Goal: Task Accomplishment & Management: Use online tool/utility

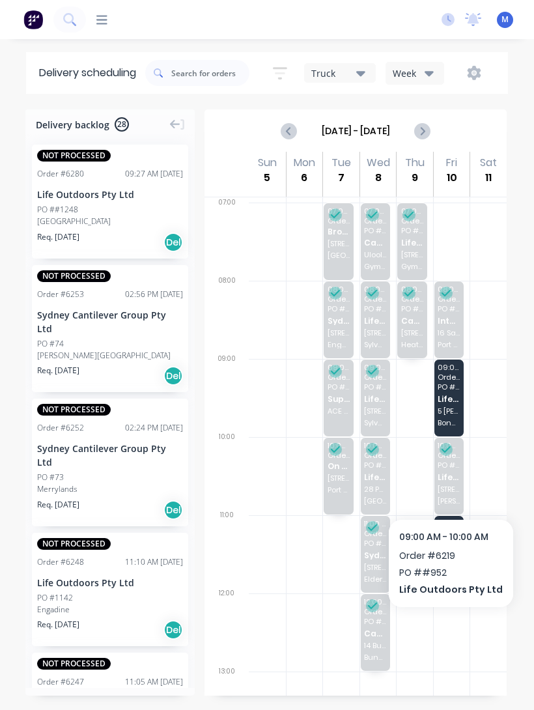
click at [455, 400] on span "Life Outdoors Pty Ltd" at bounding box center [449, 399] width 22 height 8
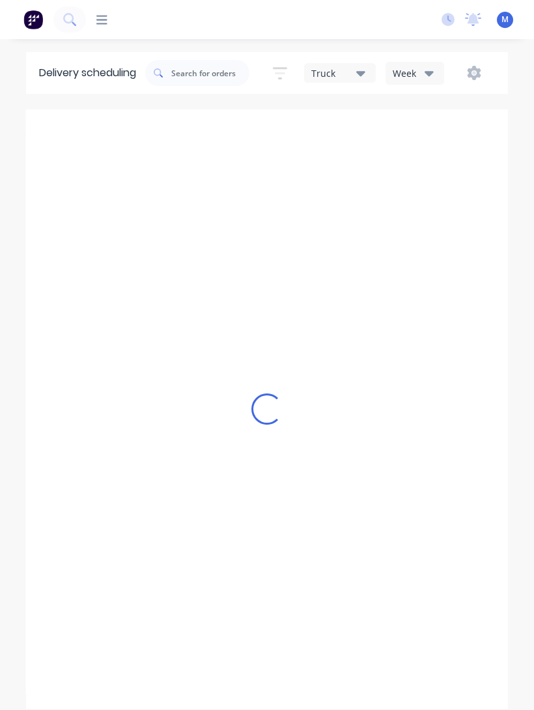
type input "[DATE] - [DATE]"
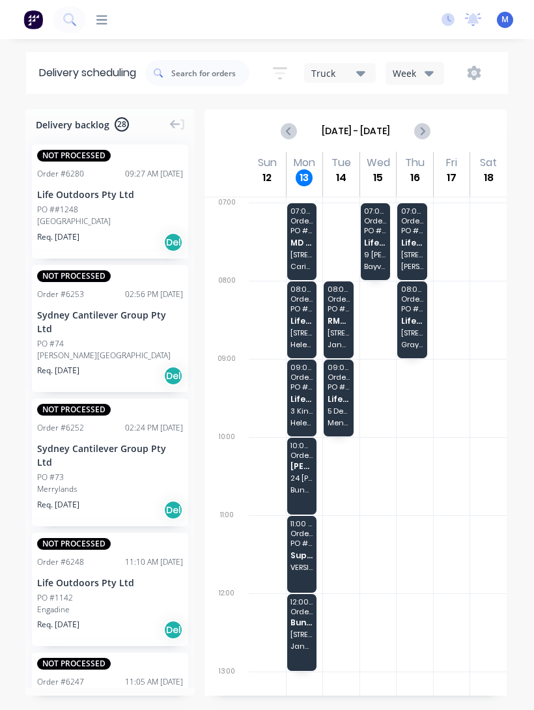
click at [295, 225] on div "07:00 - 08:00 Order # 6237 PO # BO531 MD Roofing NSW Pty Ltd [STREET_ADDRESS]" at bounding box center [302, 241] width 30 height 77
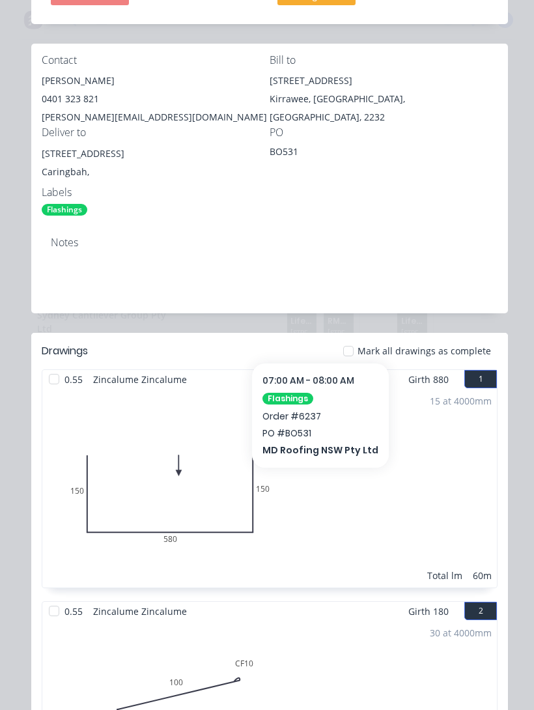
scroll to position [257, 0]
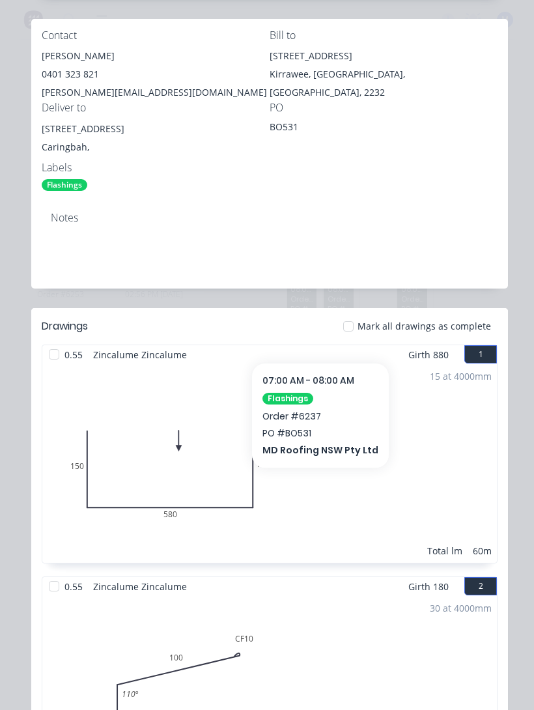
click at [63, 358] on div at bounding box center [54, 354] width 26 height 26
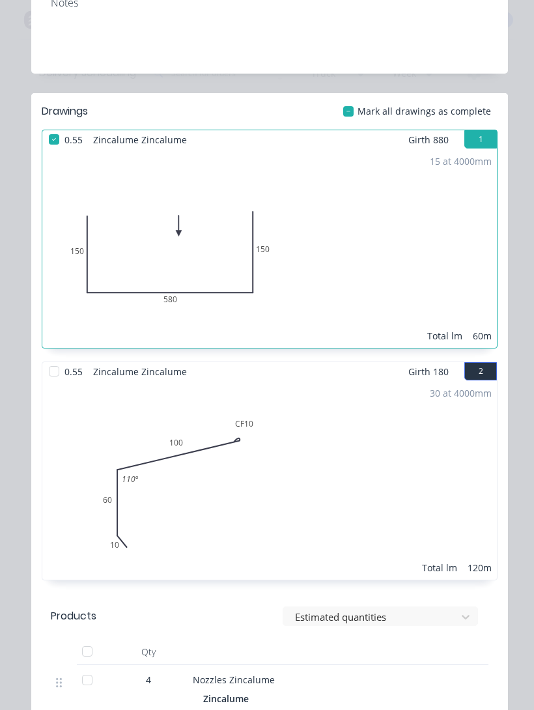
scroll to position [488, 0]
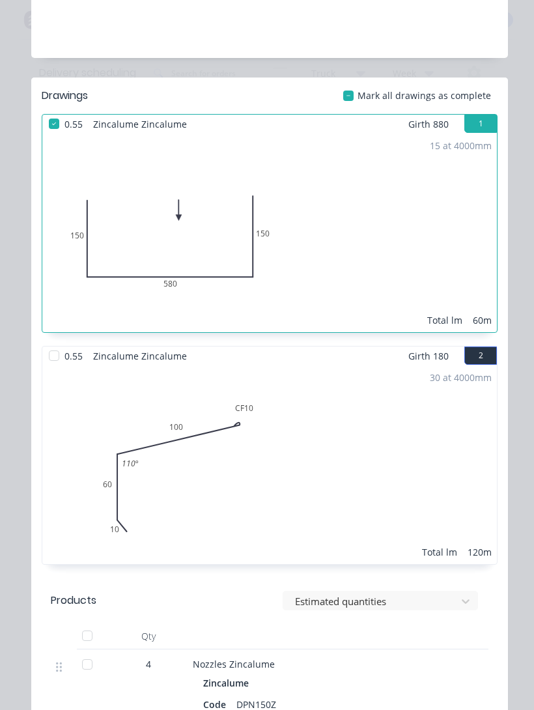
click at [53, 362] on div at bounding box center [54, 356] width 26 height 26
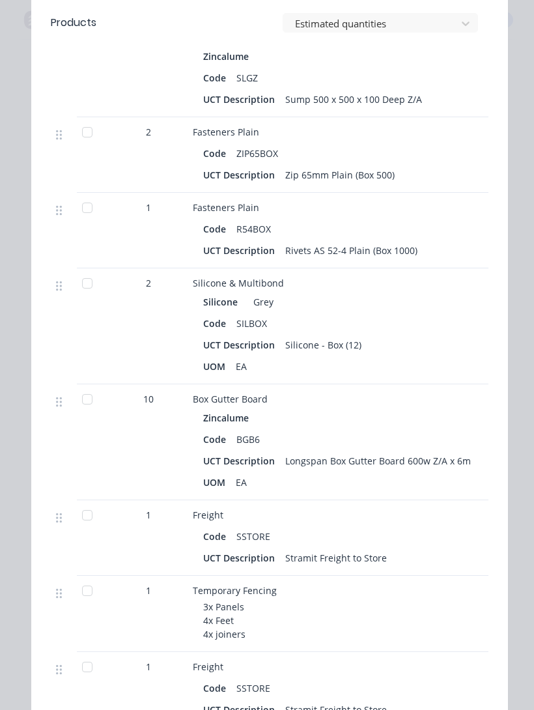
scroll to position [1233, 0]
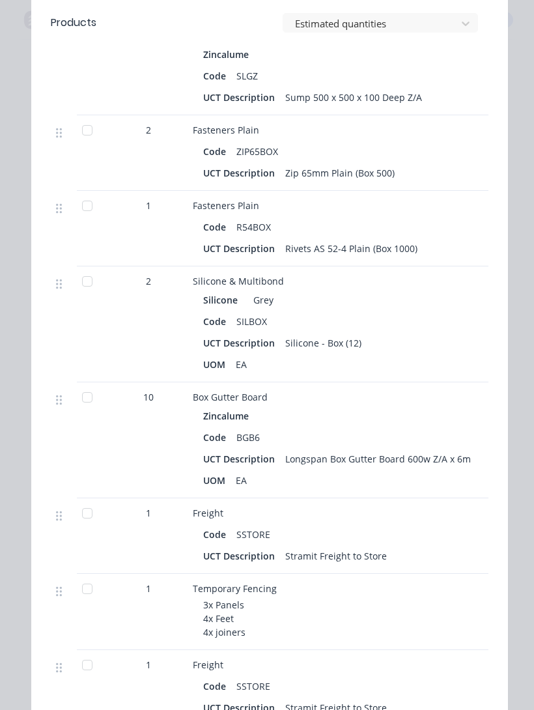
click at [477, 433] on div "Code BGB6" at bounding box center [448, 437] width 490 height 19
click at [89, 397] on div at bounding box center [87, 397] width 26 height 26
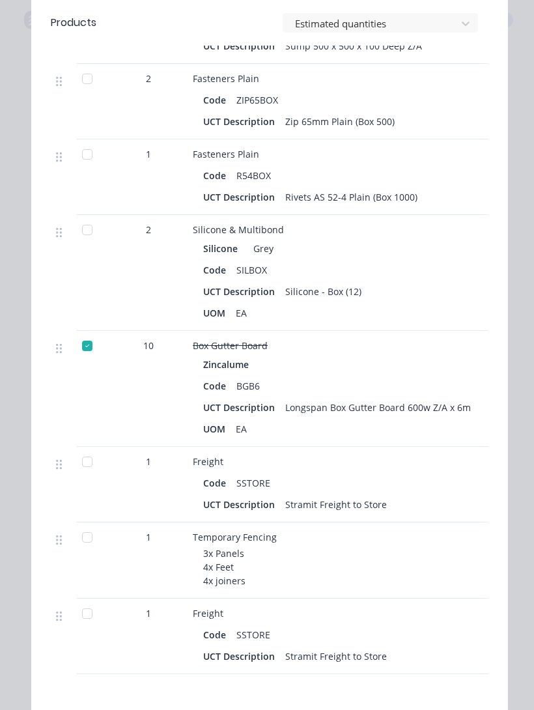
scroll to position [1281, 0]
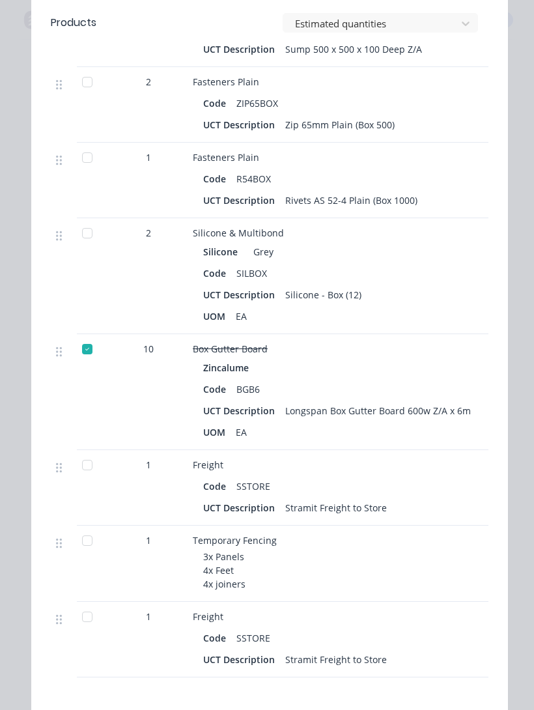
click at [89, 241] on div at bounding box center [87, 233] width 26 height 26
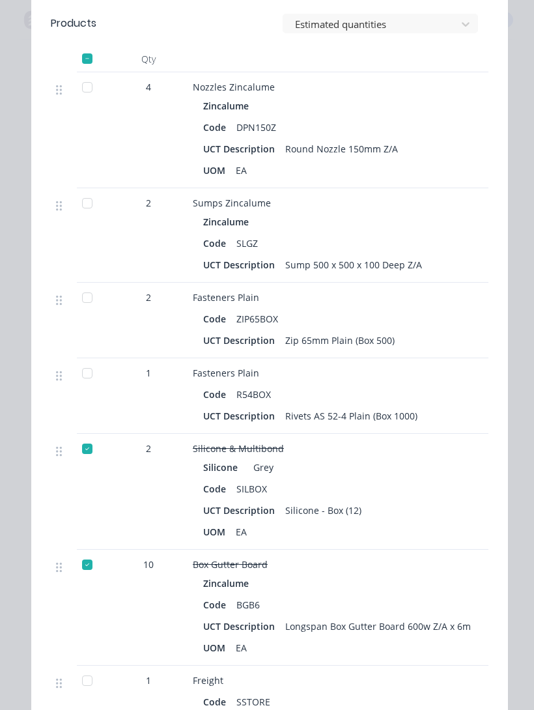
scroll to position [1066, 0]
click at [91, 292] on div at bounding box center [87, 297] width 26 height 26
click at [97, 365] on div at bounding box center [87, 373] width 26 height 26
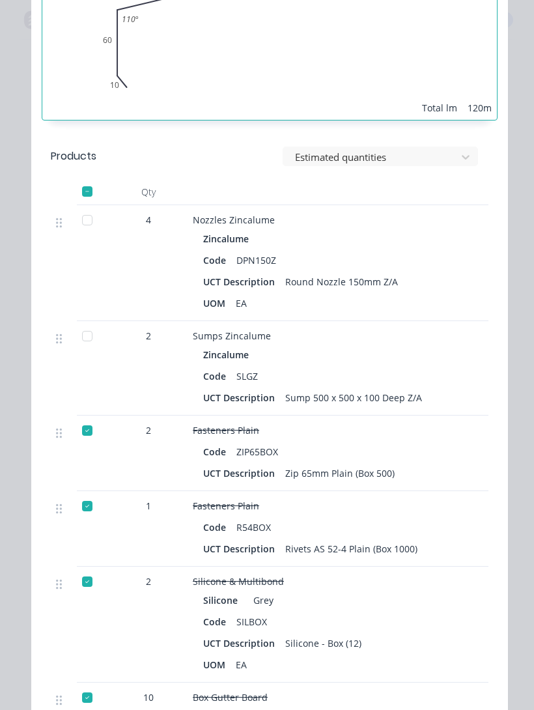
scroll to position [932, 0]
click at [19, 493] on div "Order details Collaborate Checklists 0/0 Tracking Linked Orders Timeline Order …" at bounding box center [267, 172] width 508 height 2103
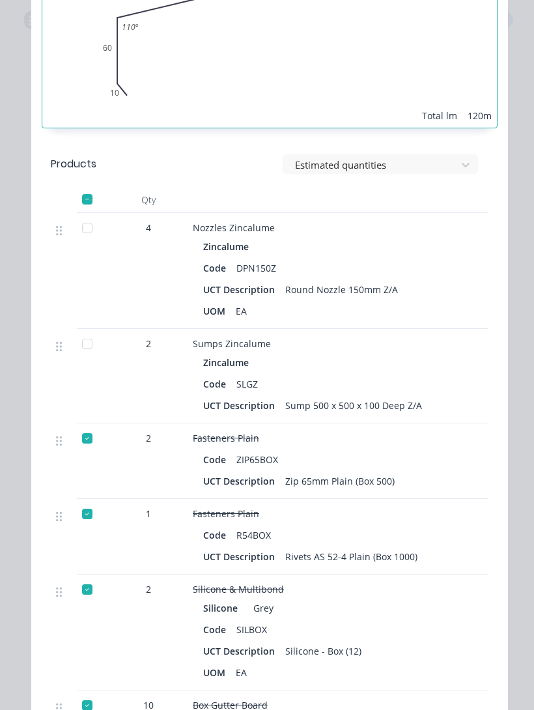
scroll to position [925, 0]
click at [10, 509] on div "Order details Collaborate Checklists 0/0 Tracking Linked Orders Timeline Order …" at bounding box center [267, 355] width 534 height 710
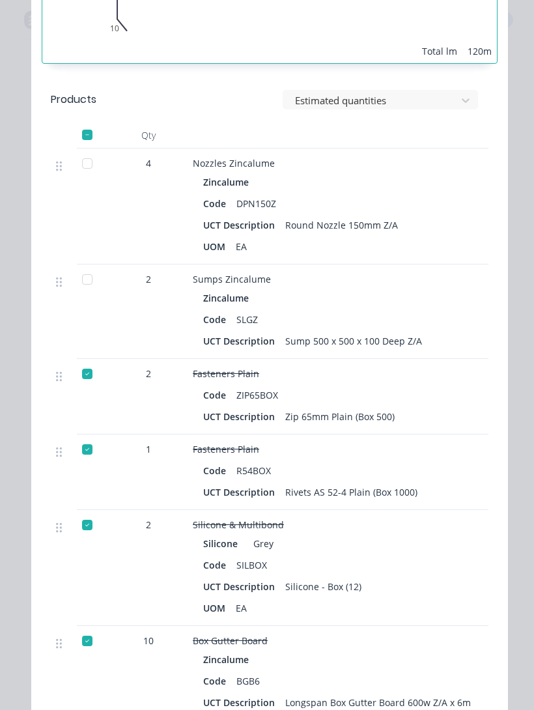
scroll to position [990, 0]
click at [90, 282] on div at bounding box center [87, 279] width 26 height 26
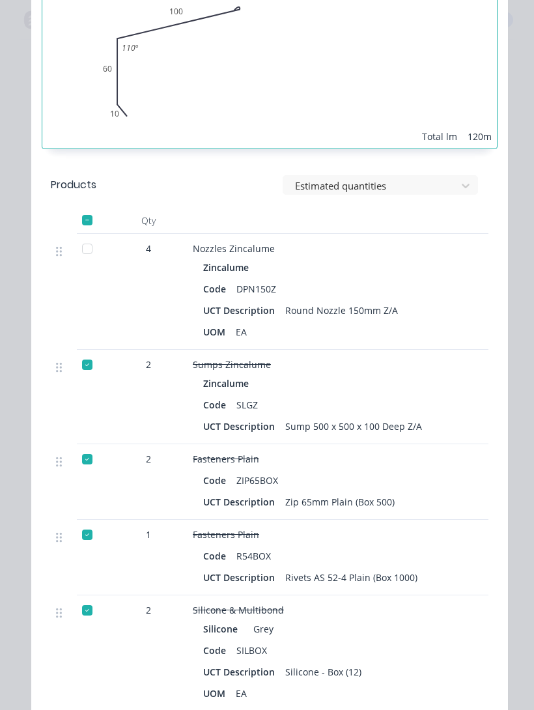
scroll to position [901, 0]
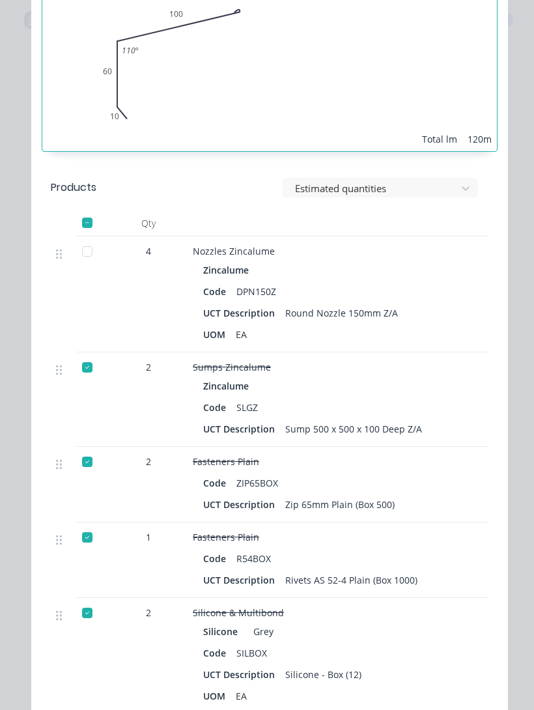
click at [83, 251] on div at bounding box center [87, 251] width 26 height 26
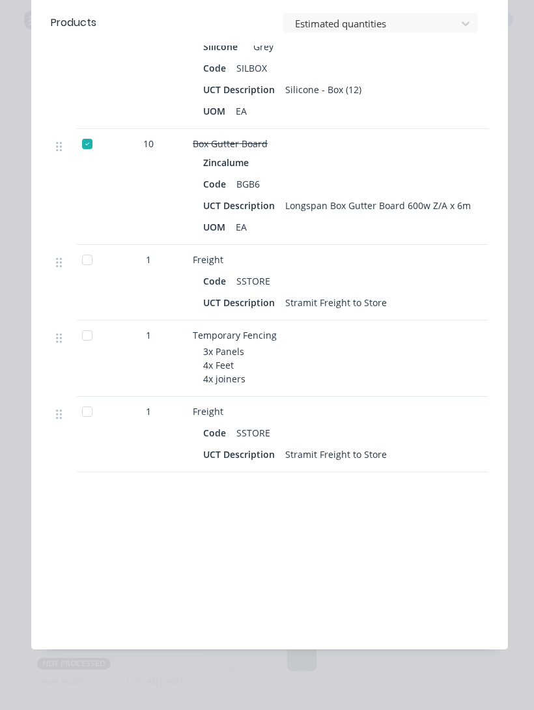
scroll to position [1485, 0]
click at [9, 564] on div "Order details Collaborate Checklists 0/0 Tracking Linked Orders Timeline Order …" at bounding box center [267, 355] width 534 height 710
click at [82, 256] on div at bounding box center [87, 261] width 26 height 26
click at [85, 331] on div at bounding box center [87, 336] width 26 height 26
click at [94, 414] on div at bounding box center [87, 412] width 26 height 26
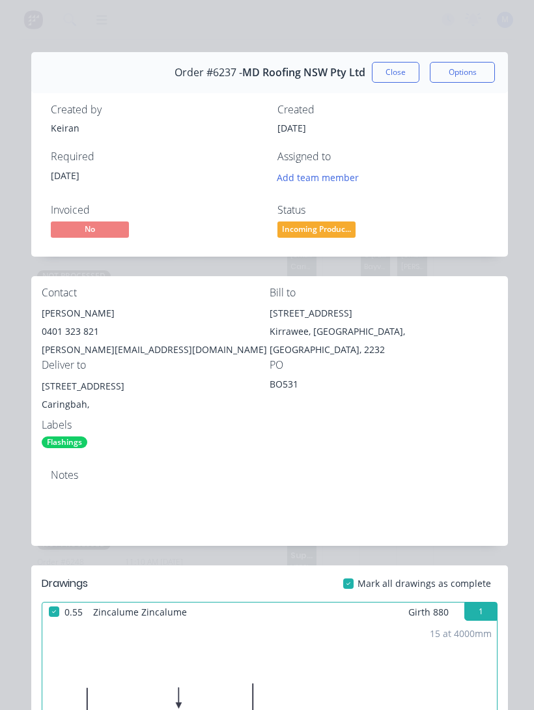
scroll to position [0, 0]
click at [396, 71] on button "Close" at bounding box center [396, 72] width 48 height 21
